Goal: Task Accomplishment & Management: Use online tool/utility

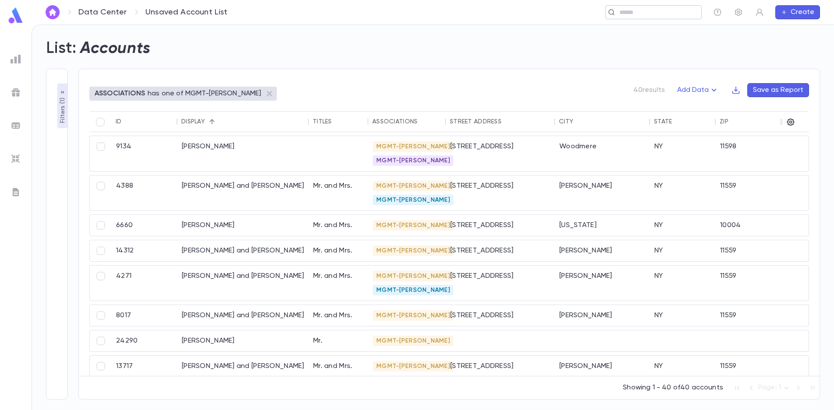
click at [652, 12] on input "text" at bounding box center [651, 12] width 68 height 8
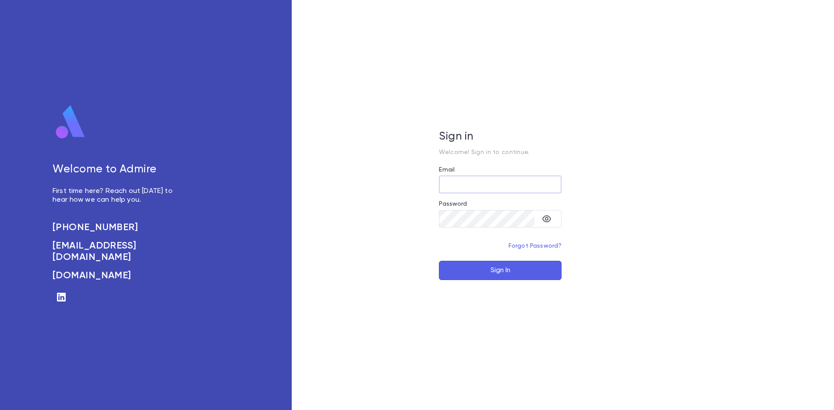
type input "**********"
click at [503, 264] on button "Sign In" at bounding box center [500, 270] width 123 height 19
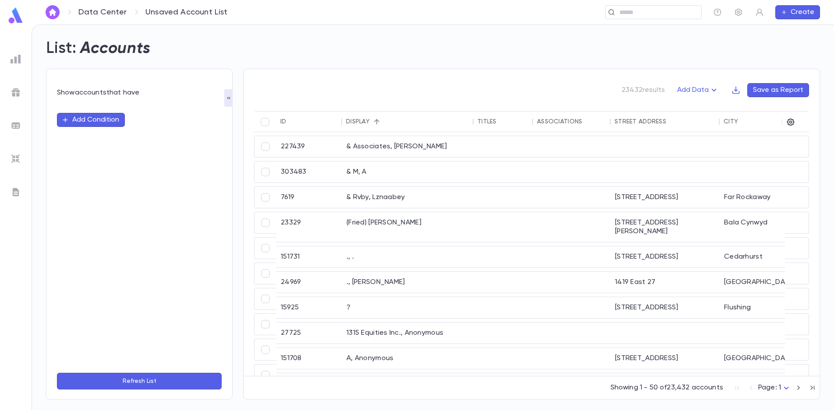
click at [88, 122] on button "Add Condition" at bounding box center [91, 120] width 68 height 14
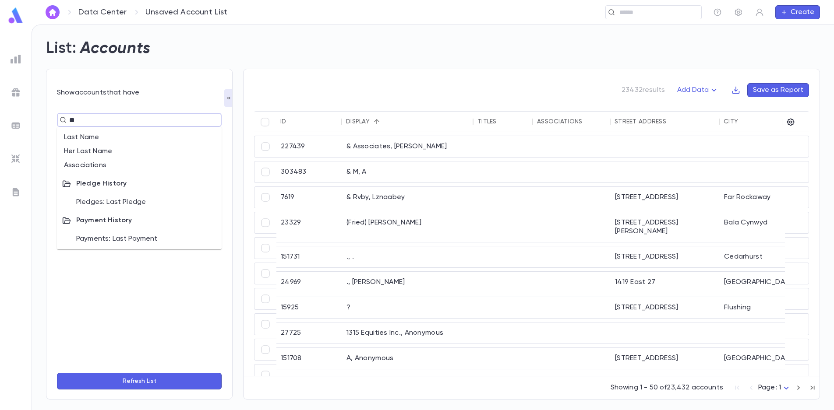
type input "***"
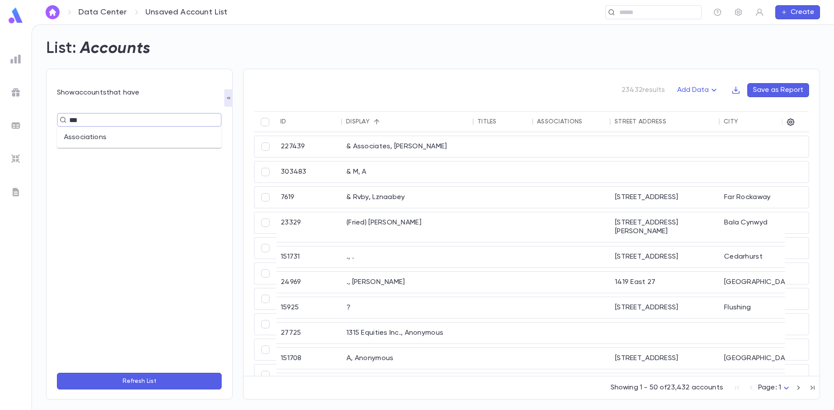
click at [90, 138] on li "Associations" at bounding box center [139, 138] width 165 height 14
click at [127, 138] on body "**********" at bounding box center [417, 218] width 834 height 386
click at [127, 138] on div at bounding box center [417, 205] width 834 height 410
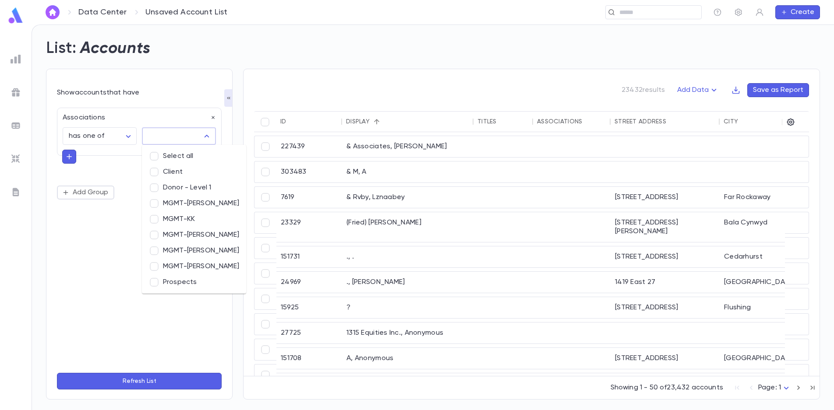
click at [170, 141] on input "text" at bounding box center [172, 136] width 53 height 17
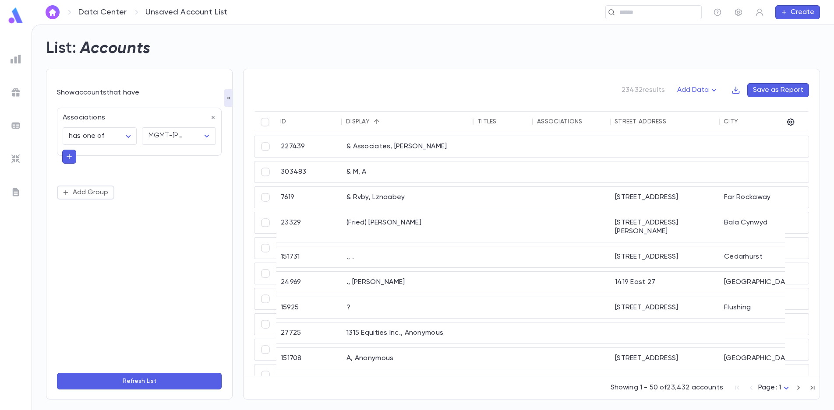
click at [152, 385] on button "Refresh List" at bounding box center [139, 381] width 165 height 17
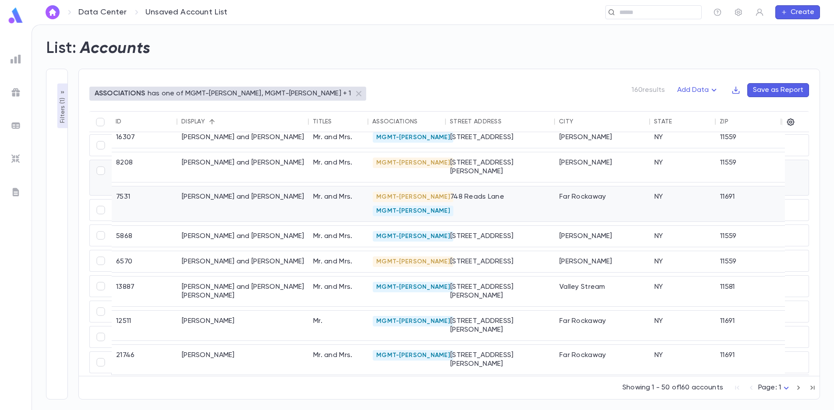
scroll to position [1114, 0]
click at [798, 385] on icon "button" at bounding box center [799, 388] width 10 height 11
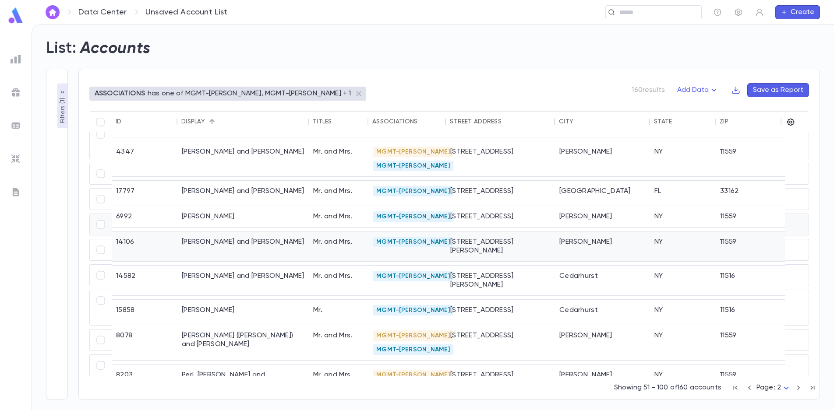
scroll to position [1128, 0]
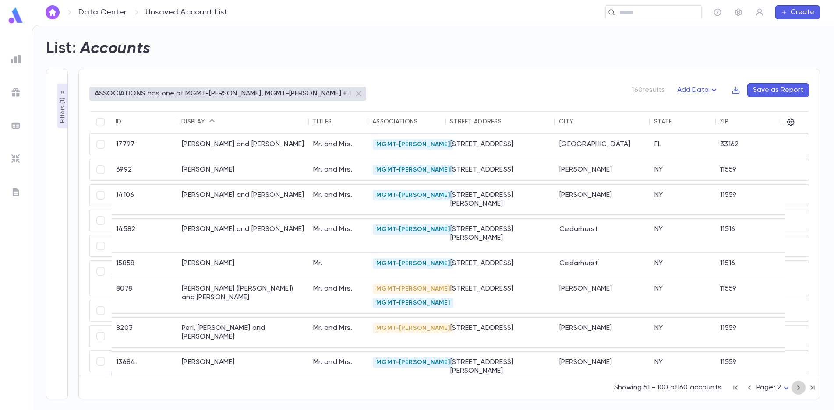
click at [798, 388] on icon "button" at bounding box center [799, 388] width 10 height 11
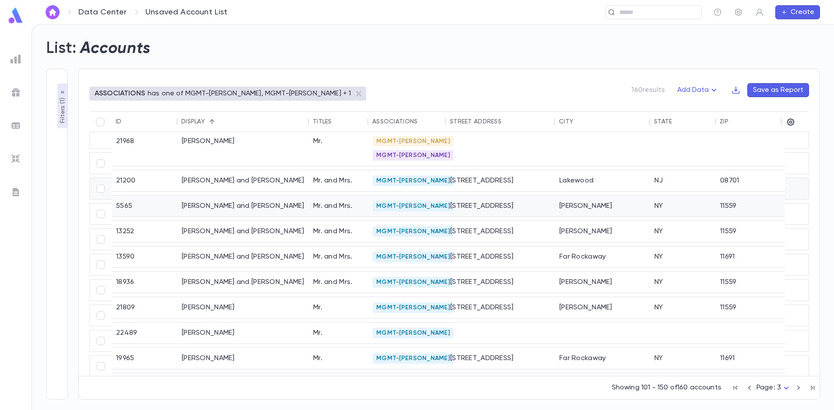
scroll to position [1100, 0]
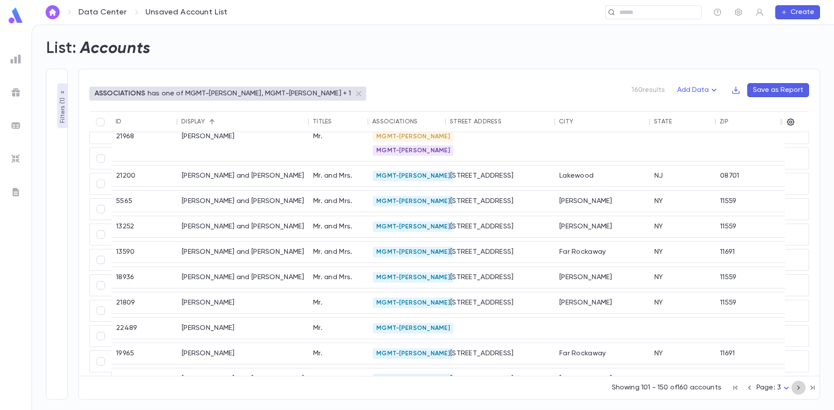
click at [797, 388] on icon "button" at bounding box center [799, 388] width 10 height 11
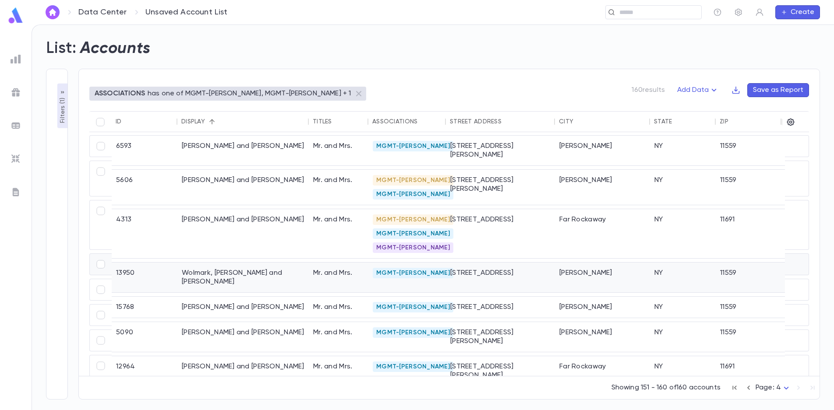
scroll to position [0, 0]
